Goal: Transaction & Acquisition: Download file/media

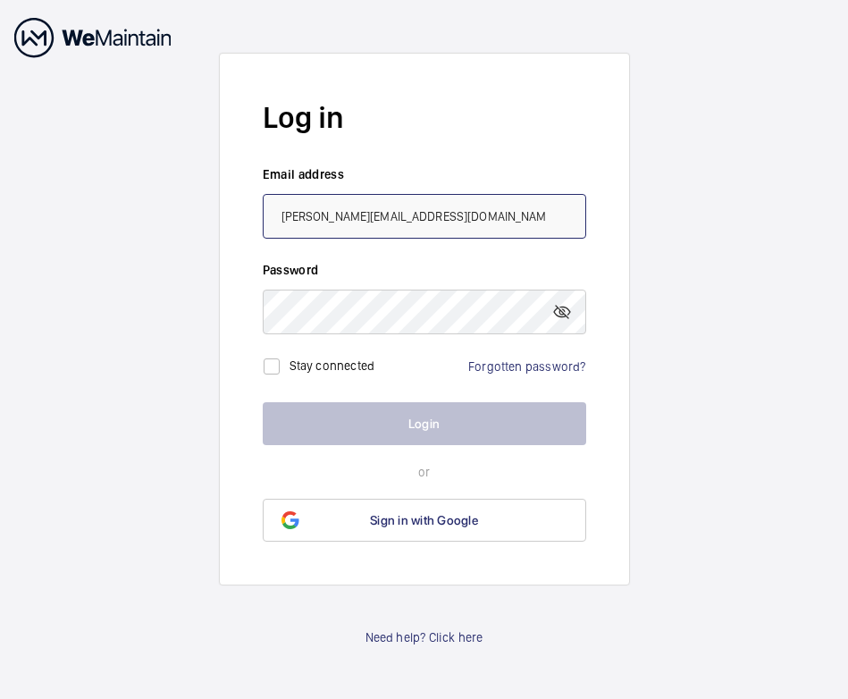
type input "[PERSON_NAME][EMAIL_ADDRESS][DOMAIN_NAME]"
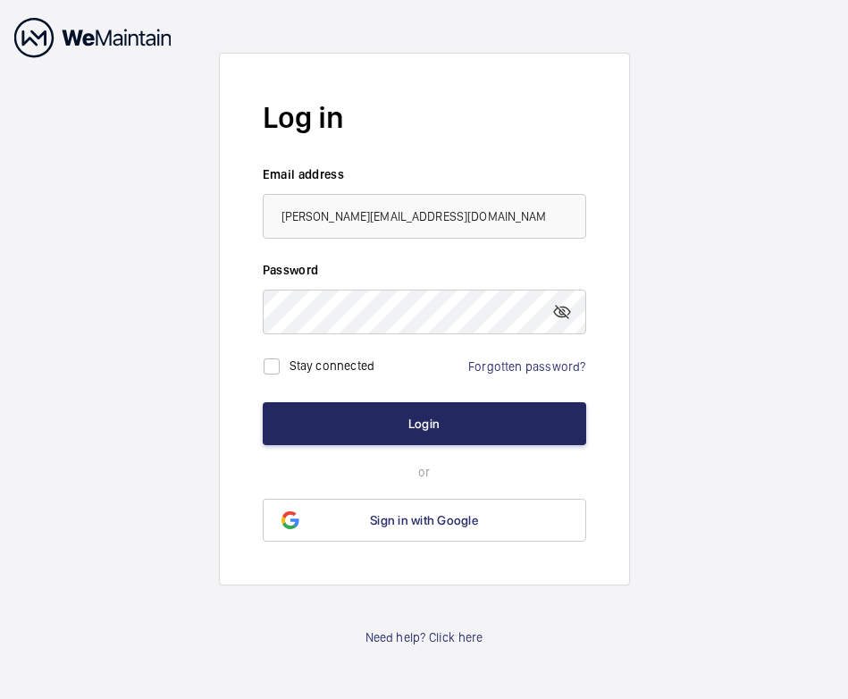
click at [346, 409] on button "Login" at bounding box center [424, 423] width 323 height 43
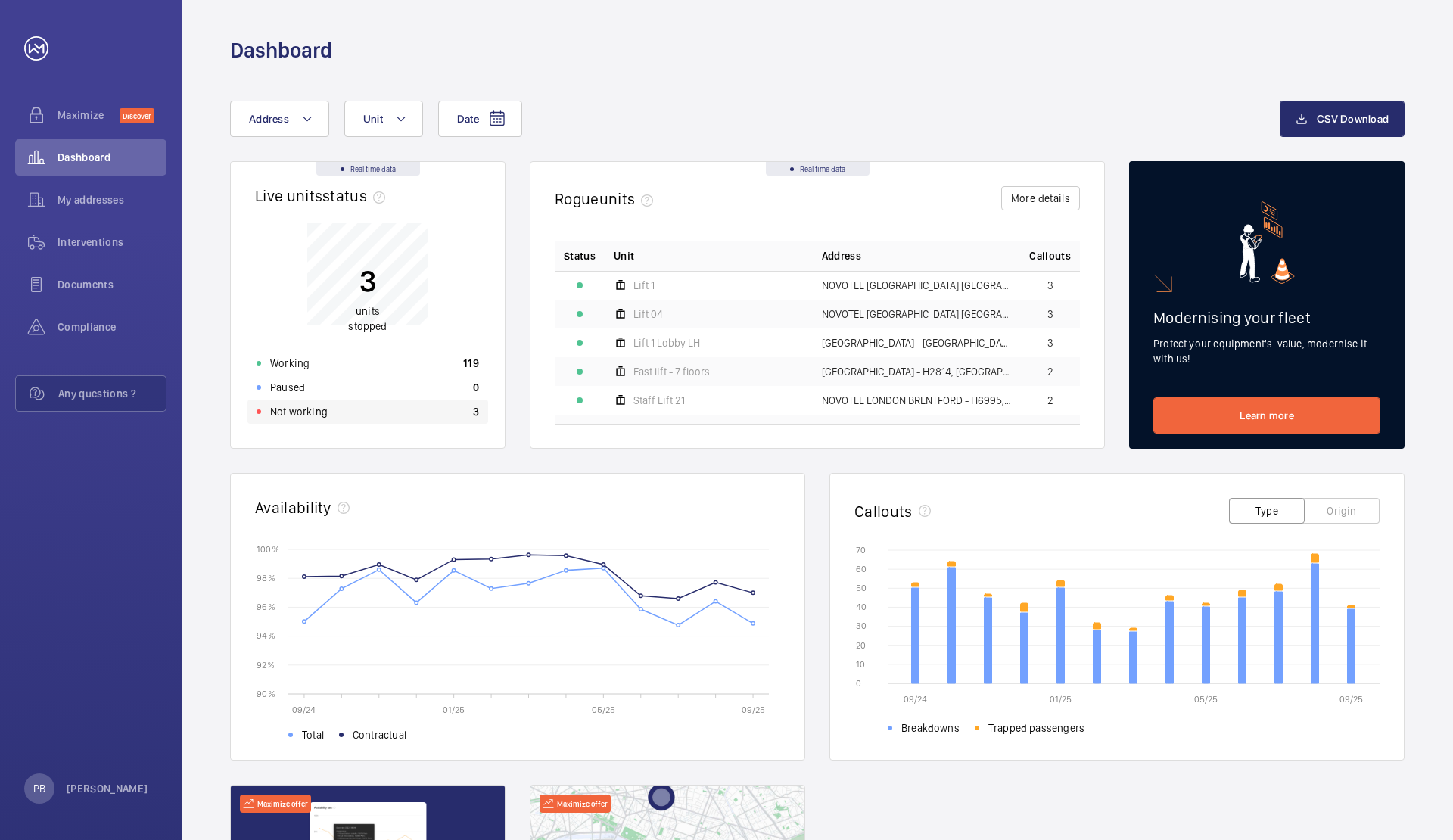
click at [476, 414] on p "3" at bounding box center [475, 412] width 6 height 15
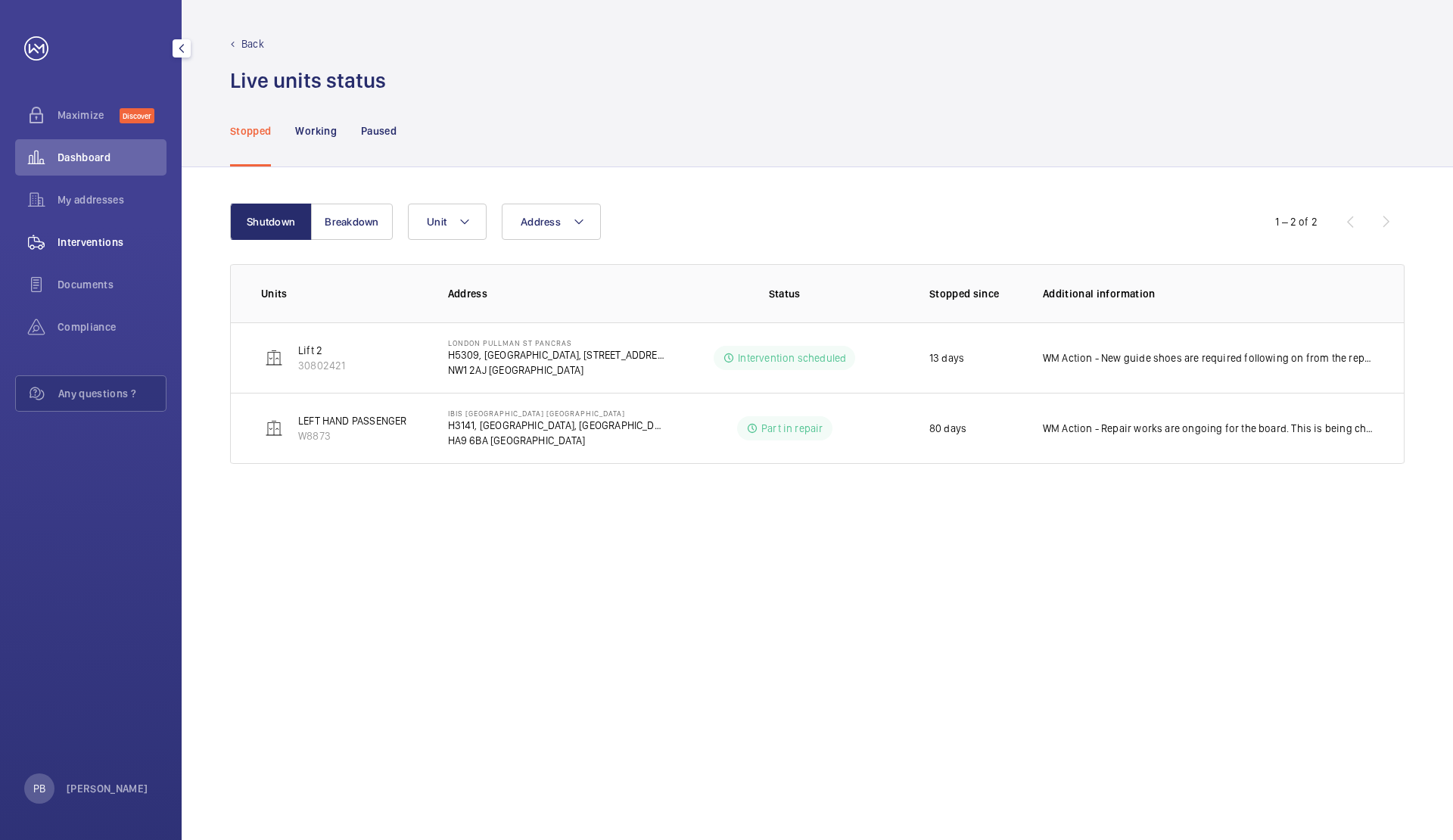
click at [77, 240] on span "Interventions" at bounding box center [112, 242] width 109 height 15
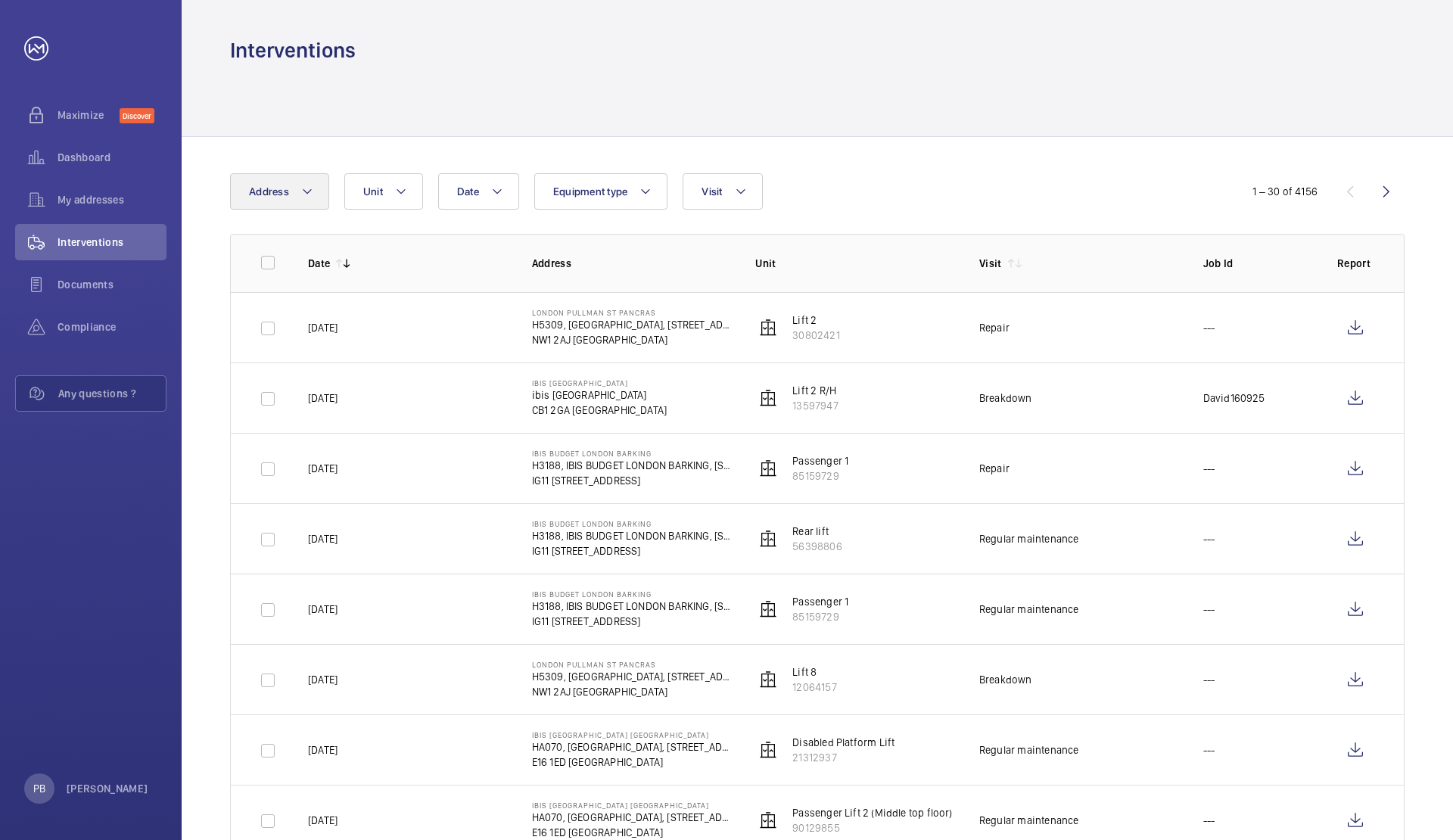
click at [308, 193] on mat-icon at bounding box center [307, 191] width 12 height 18
type input "read"
click at [316, 324] on span "READ" at bounding box center [327, 330] width 26 height 12
click at [268, 324] on input "NOVOTEL READ ING CENTRE - Novotel Read ing Centre, READ ING RG1 1DP" at bounding box center [253, 331] width 30 height 30
checkbox input "true"
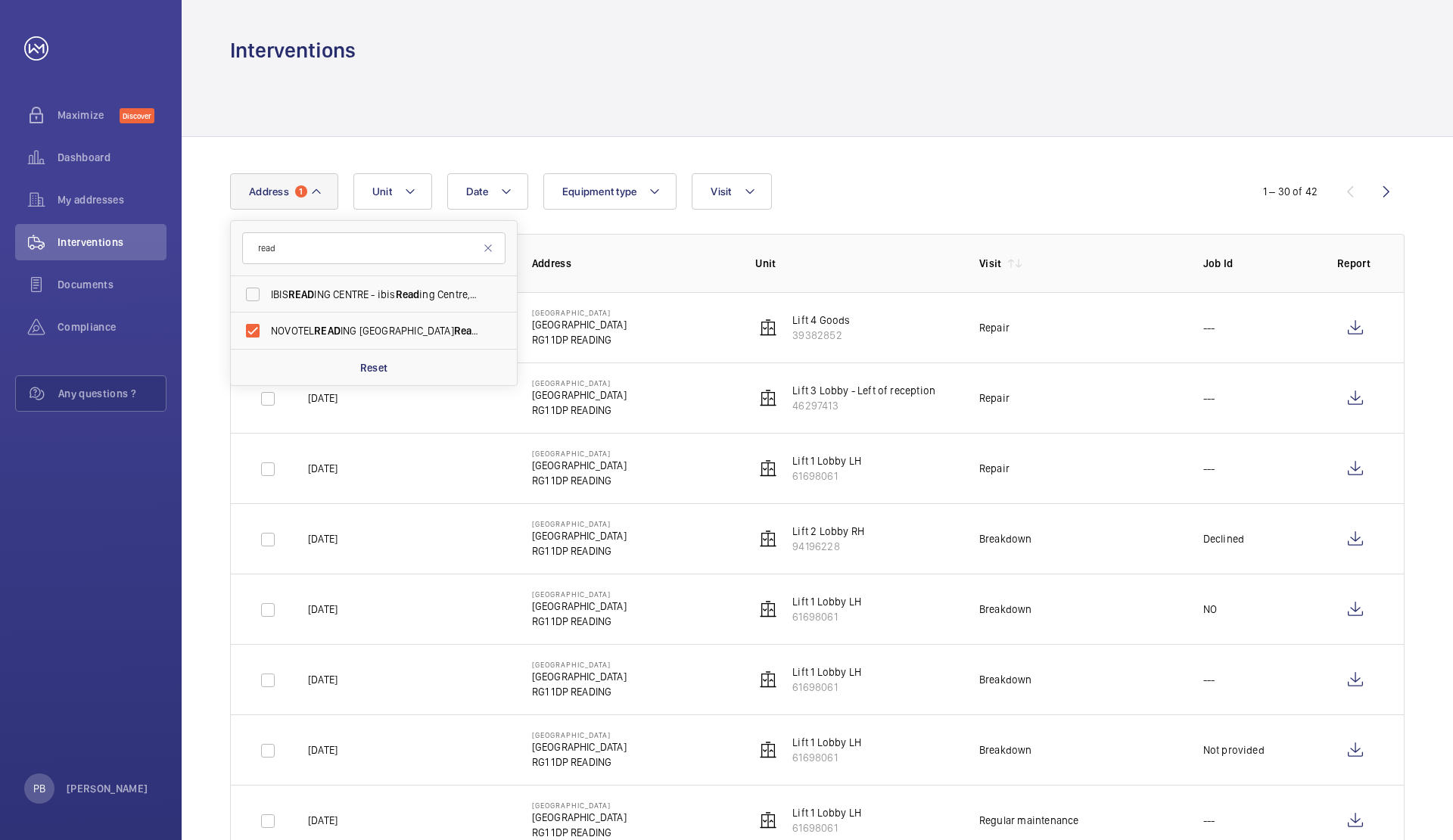
click at [457, 472] on td "[DATE]" at bounding box center [395, 467] width 224 height 70
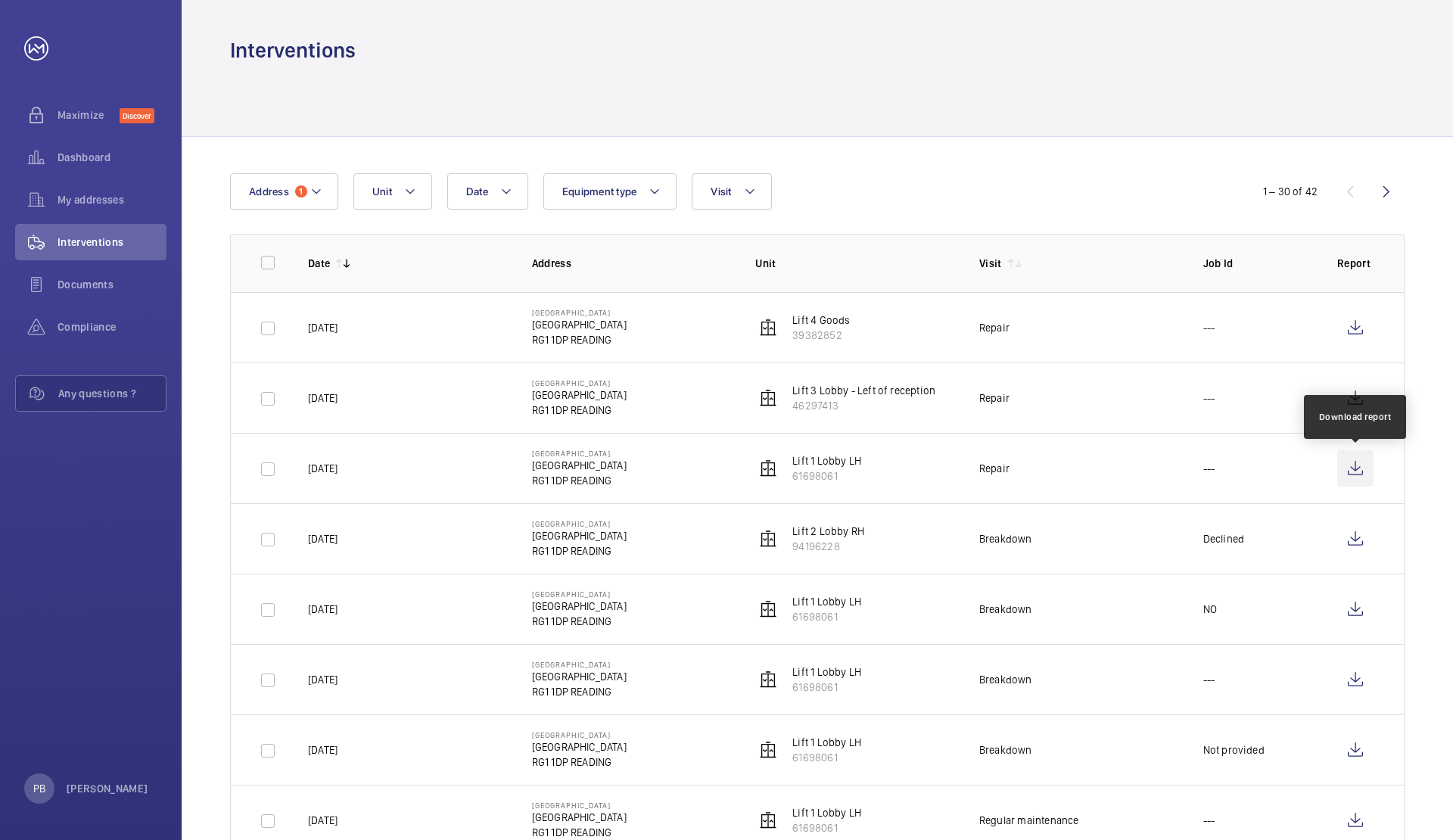
click at [717, 471] on wm-front-icon-button at bounding box center [1355, 468] width 36 height 36
